Goal: Find specific page/section: Find specific page/section

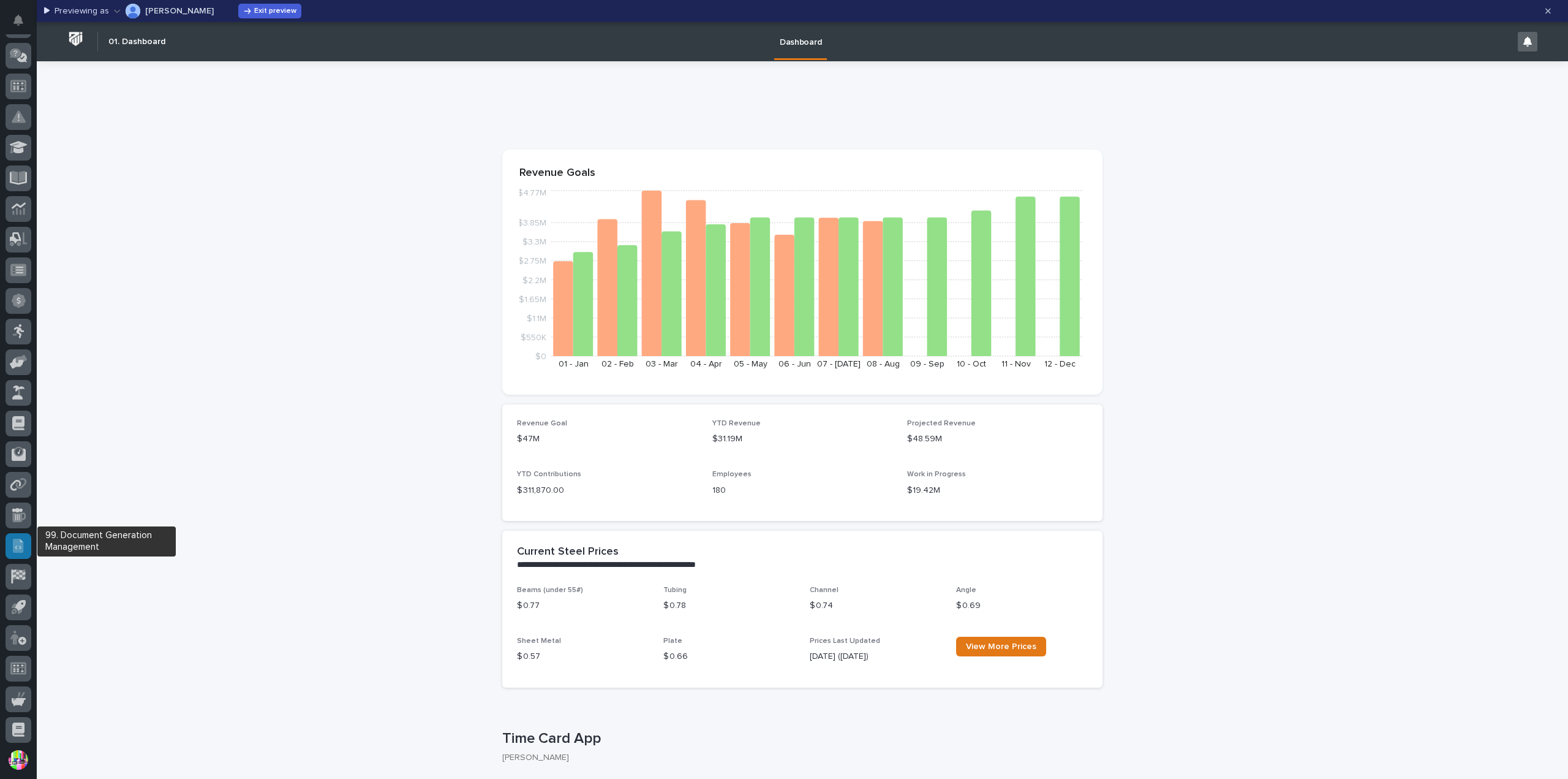
click at [27, 538] on div at bounding box center [18, 545] width 26 height 26
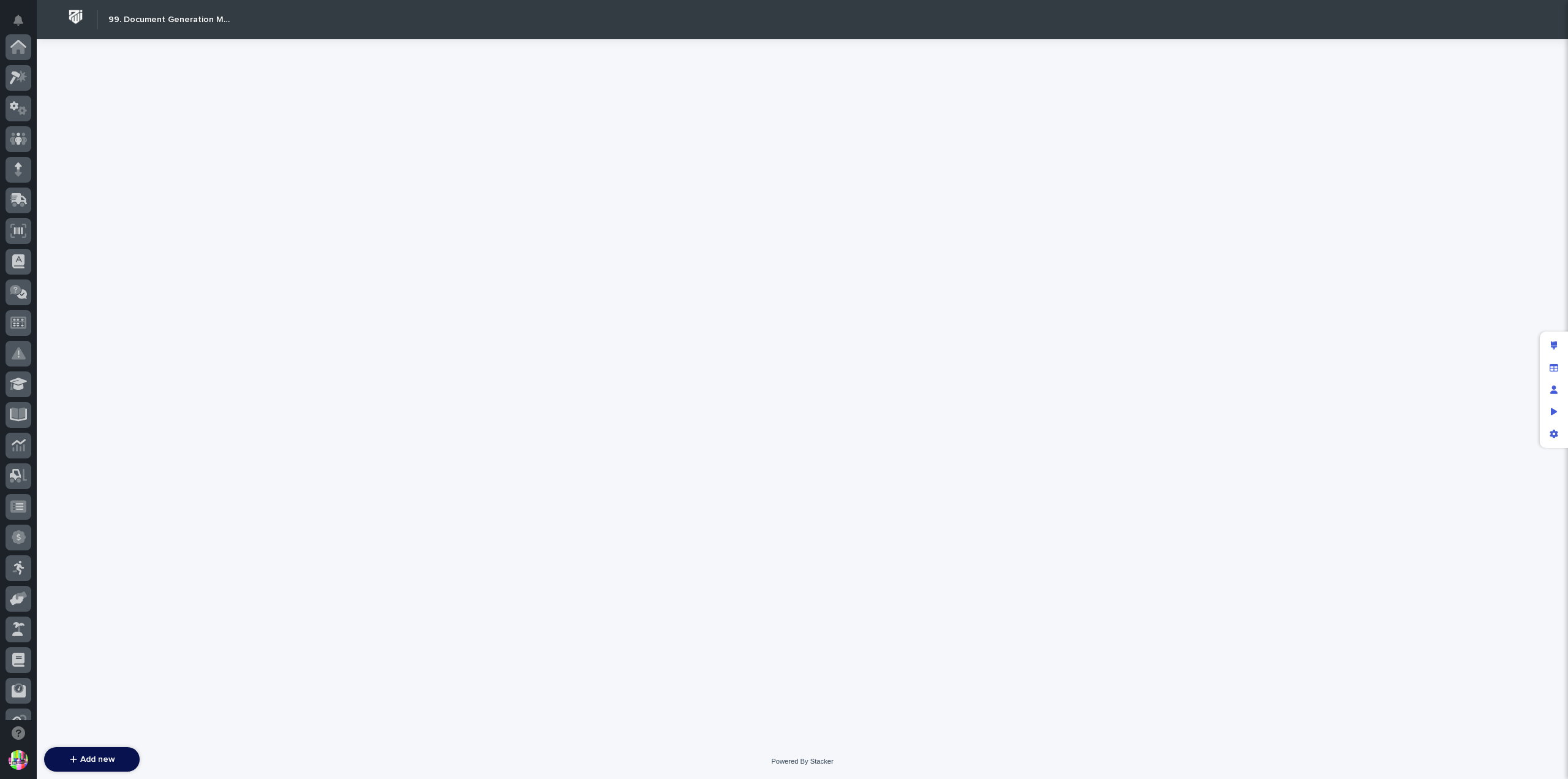
scroll to position [263, 0]
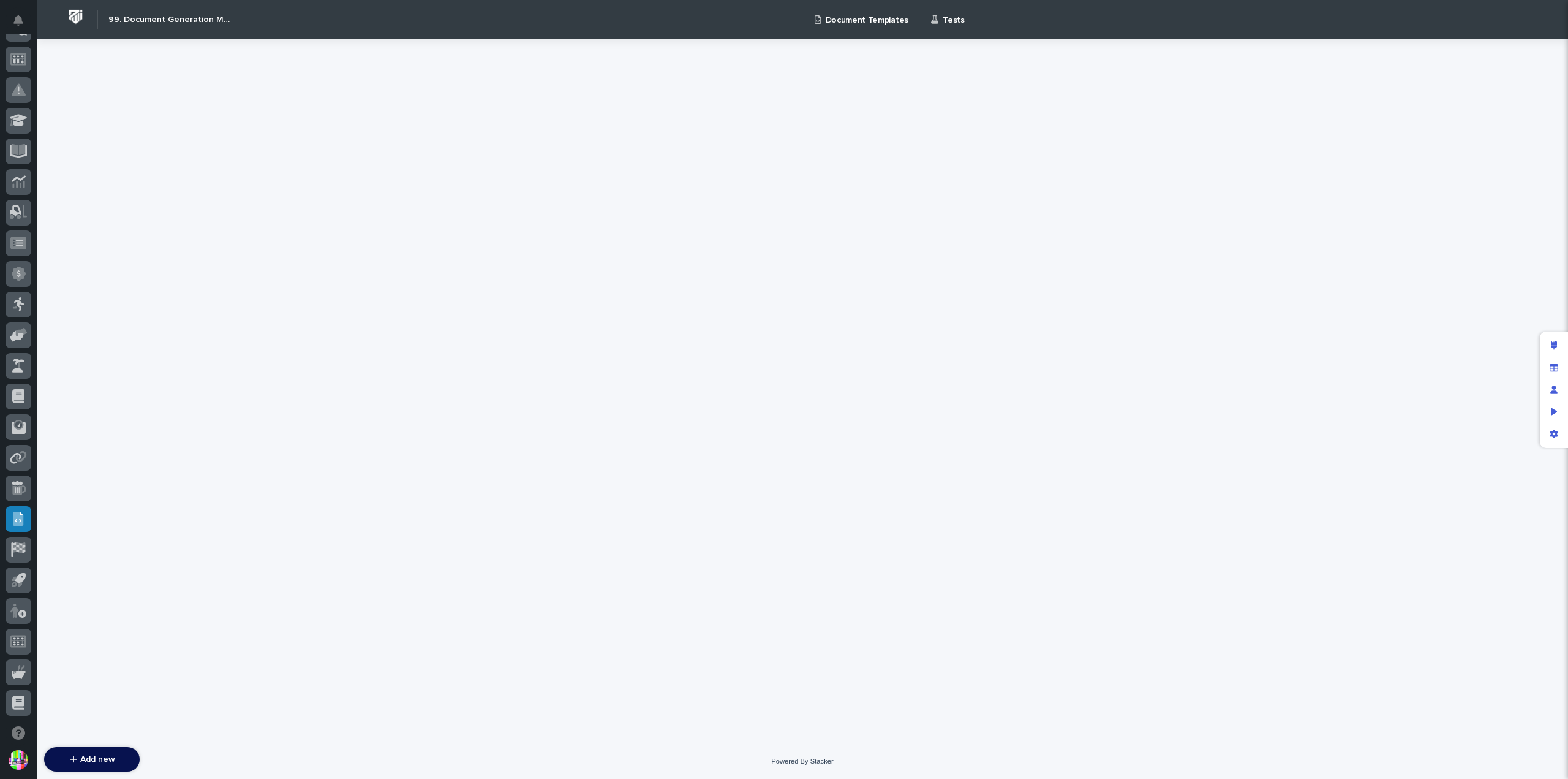
click at [834, 20] on p "Document Templates" at bounding box center [866, 12] width 83 height 26
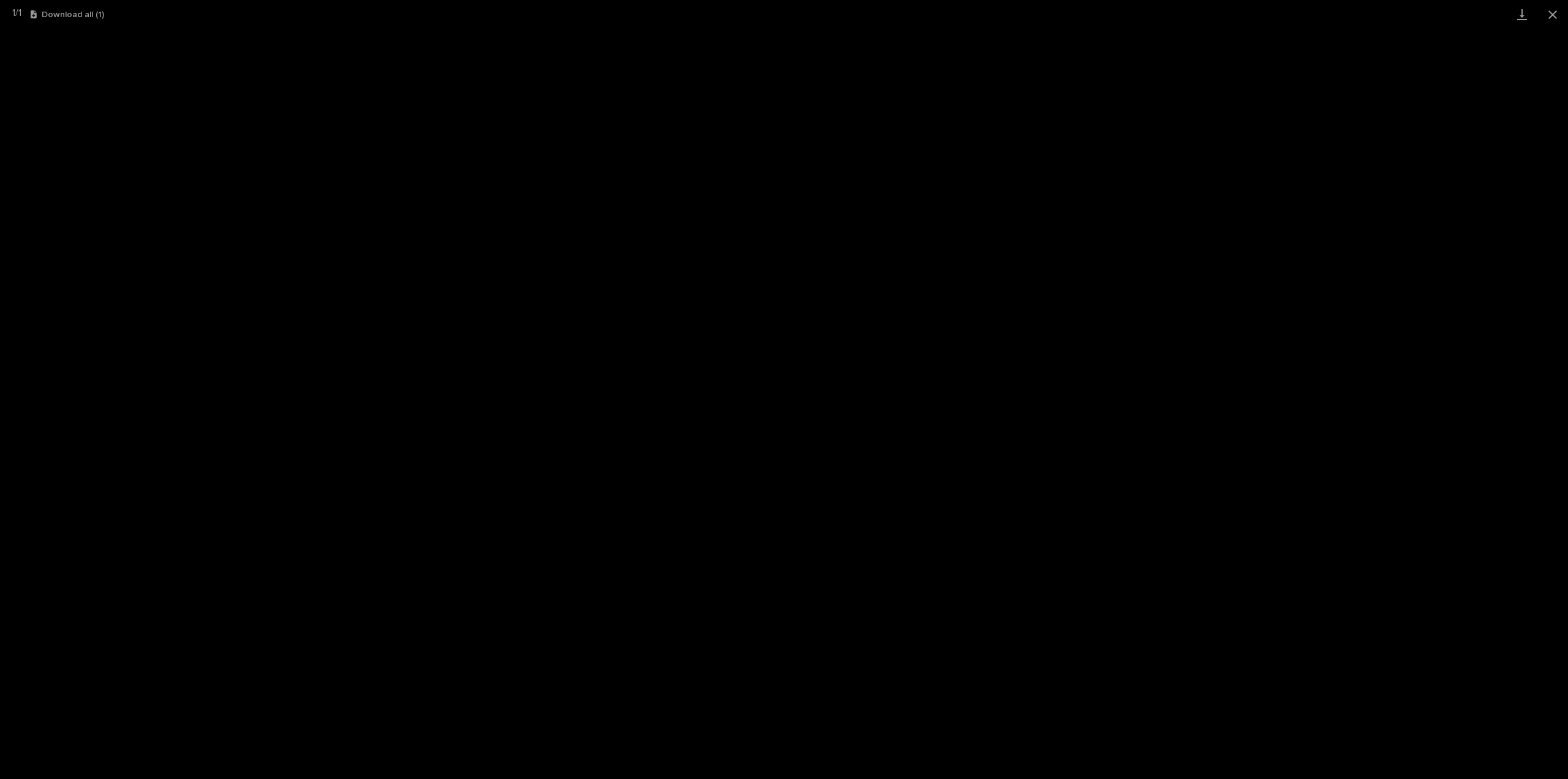
scroll to position [263, 0]
